Goal: Answer question/provide support: Share knowledge or assist other users

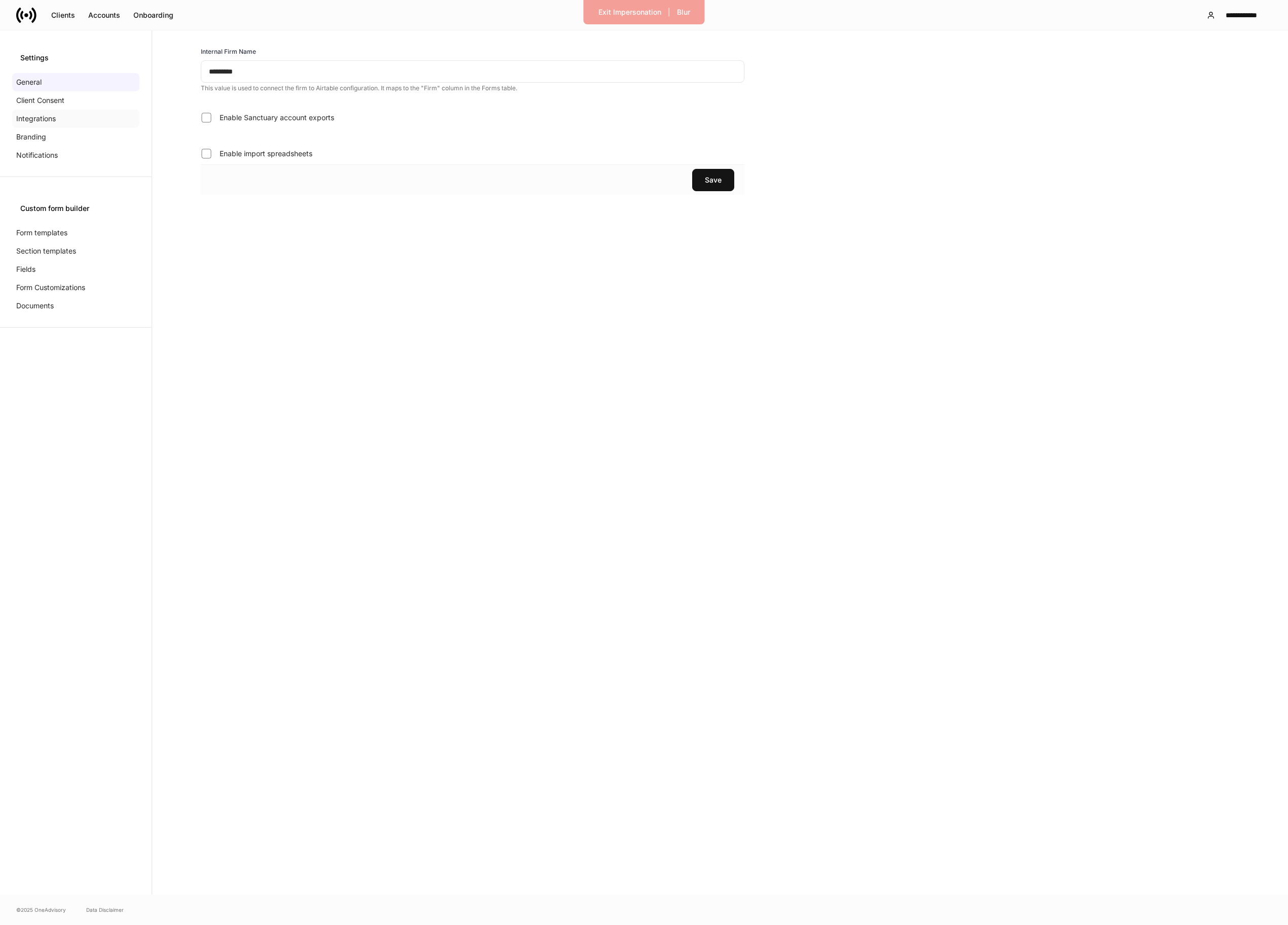
click at [39, 114] on p "Integrations" at bounding box center [35, 118] width 39 height 10
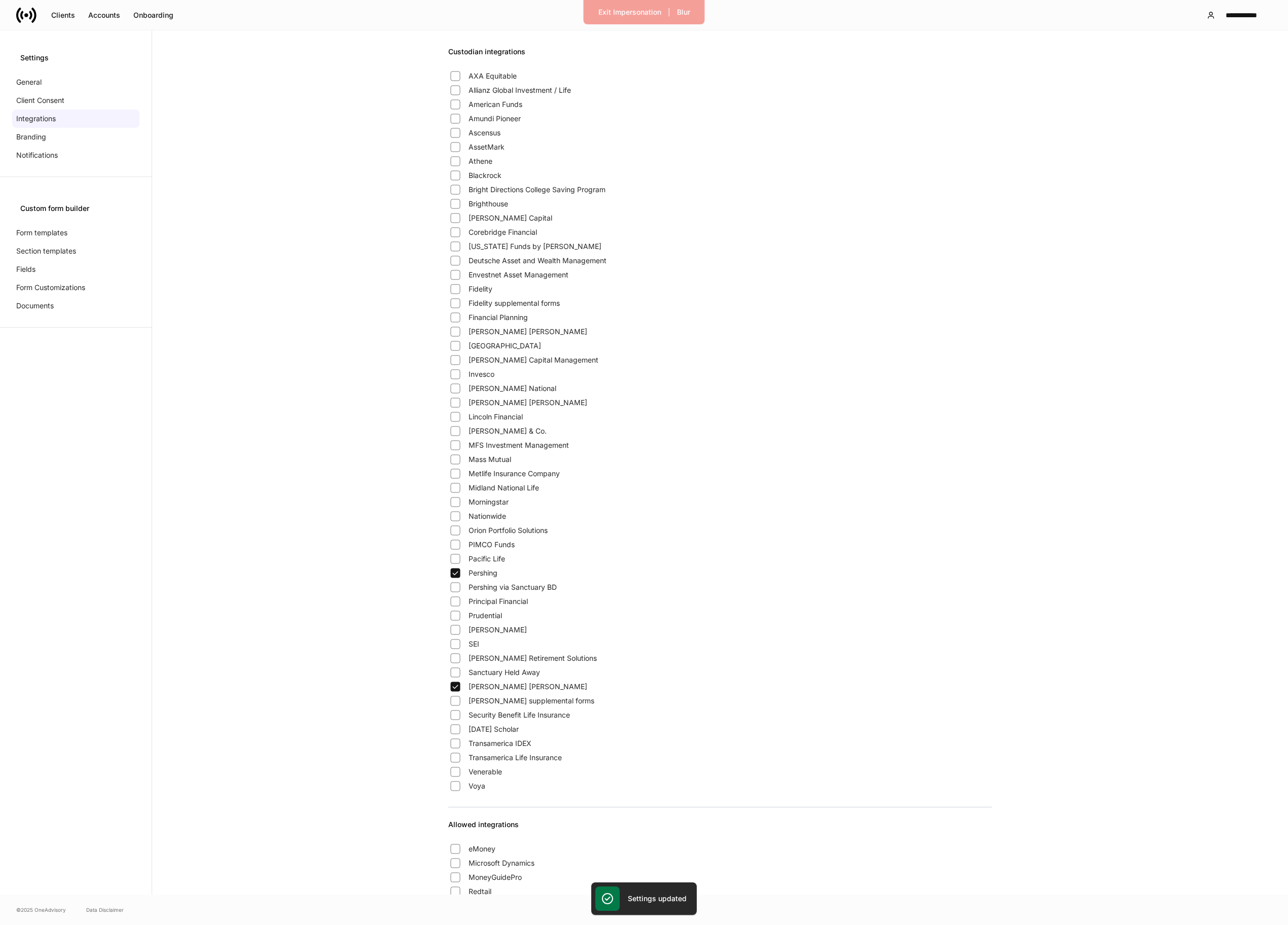
click at [928, 67] on div "Custodian integrations" at bounding box center [720, 58] width 544 height 23
click at [141, 361] on div "Settings General Client Consent Integrations Branding Notifications Custom form…" at bounding box center [76, 462] width 152 height 865
click at [629, 12] on div "Exit Impersonation" at bounding box center [629, 12] width 63 height 7
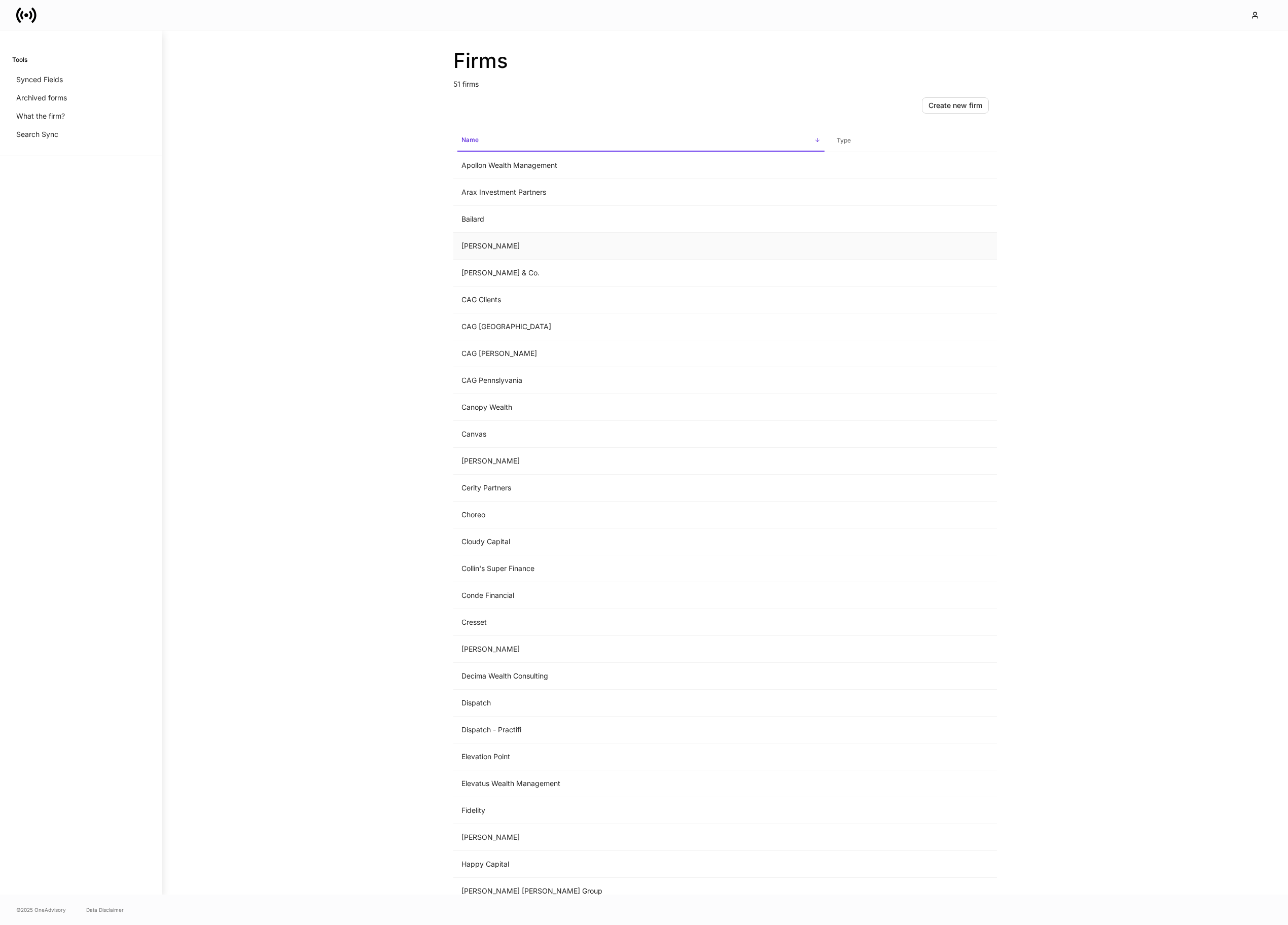
click at [474, 253] on td "[PERSON_NAME]" at bounding box center [641, 246] width 376 height 27
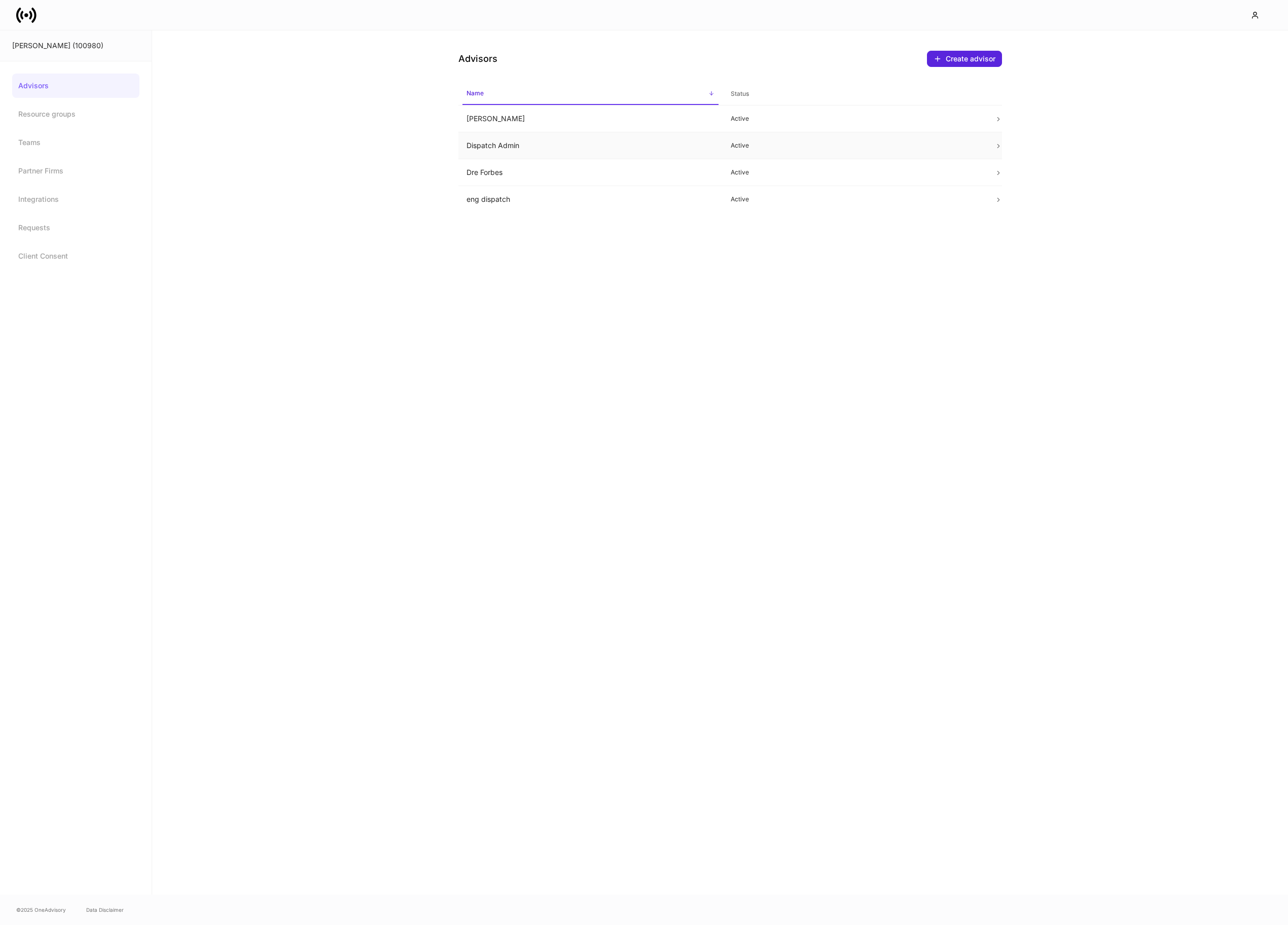
click at [515, 138] on td "Dispatch Admin" at bounding box center [591, 146] width 265 height 27
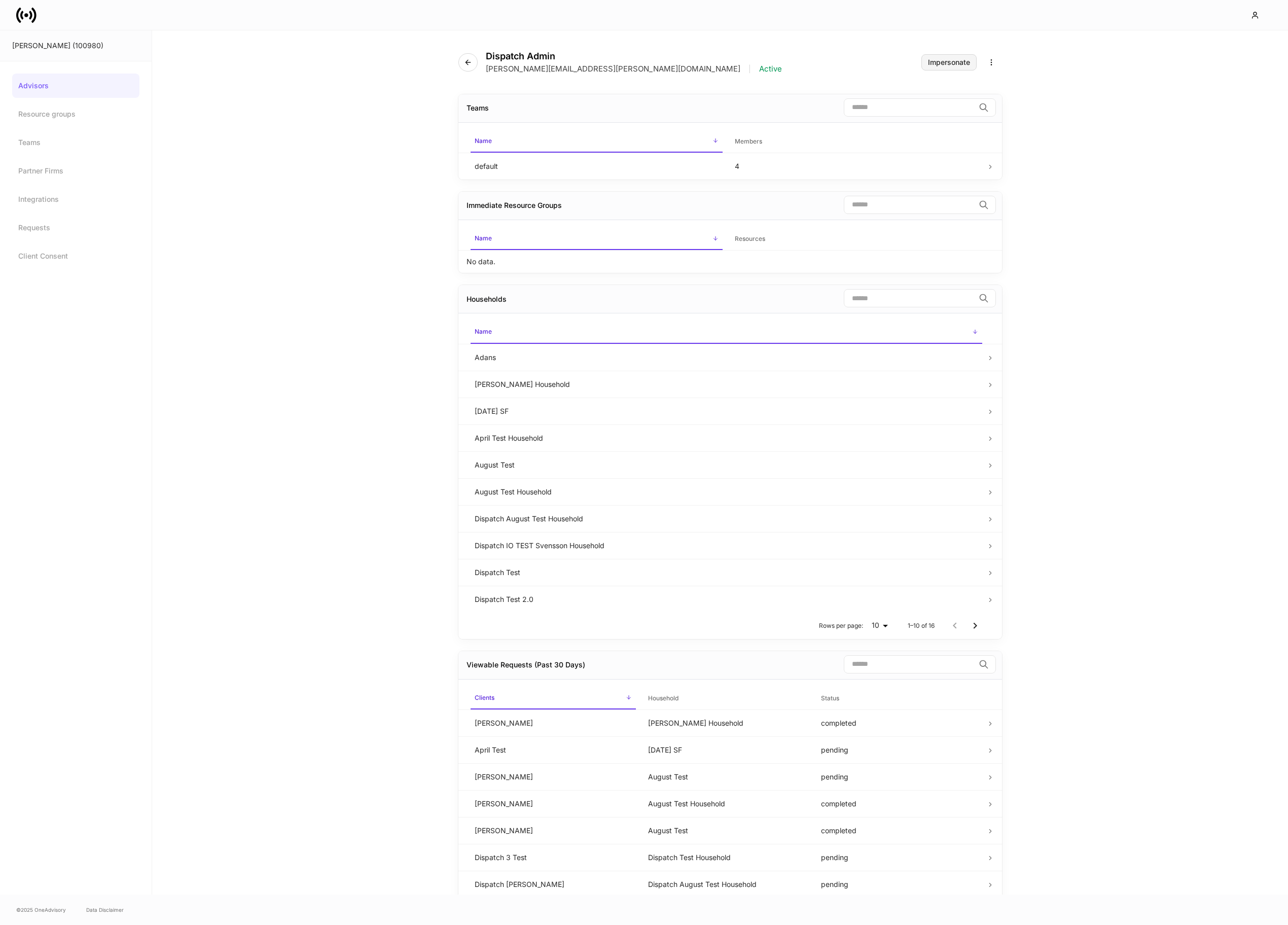
click at [933, 59] on div "Impersonate" at bounding box center [949, 62] width 42 height 7
